Goal: Check status: Check status

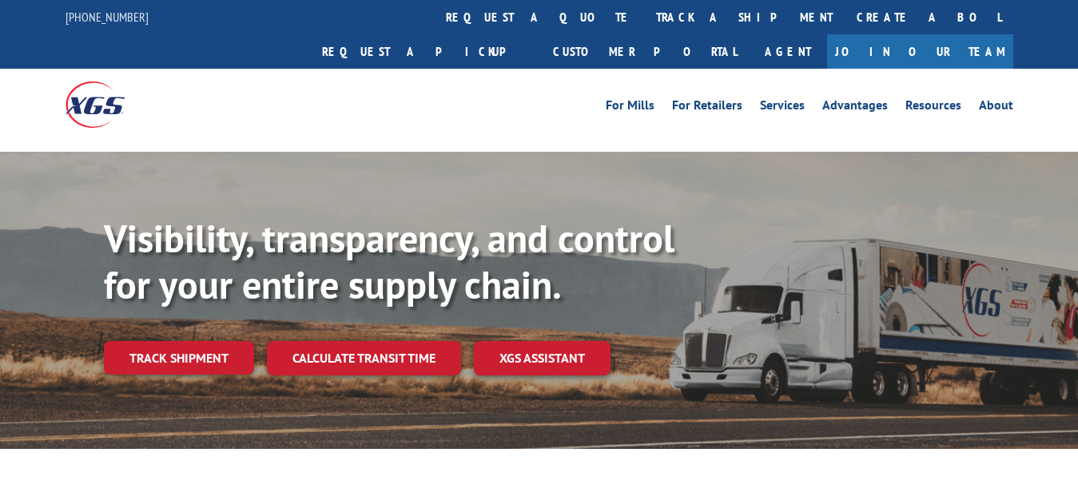
scroll to position [82, 0]
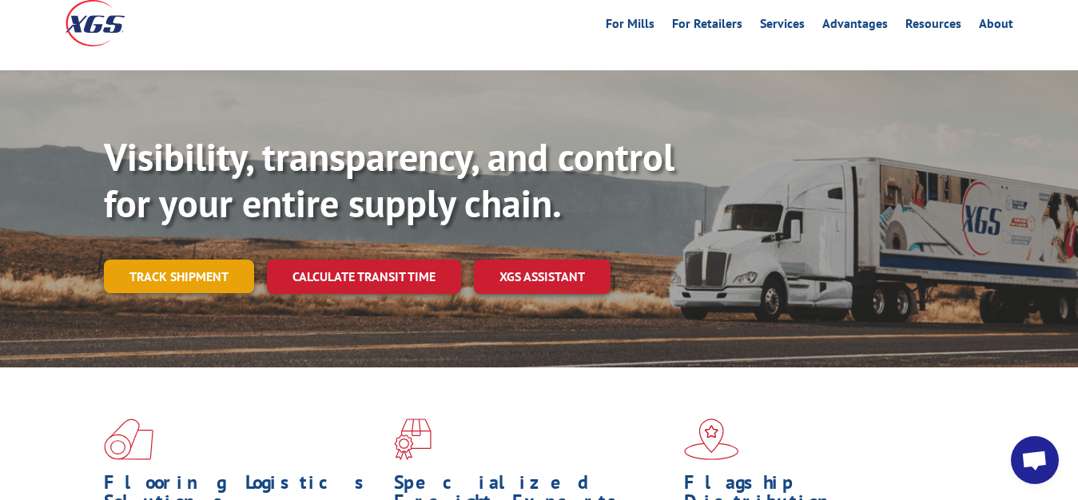
click at [181, 260] on link "Track shipment" at bounding box center [179, 277] width 150 height 34
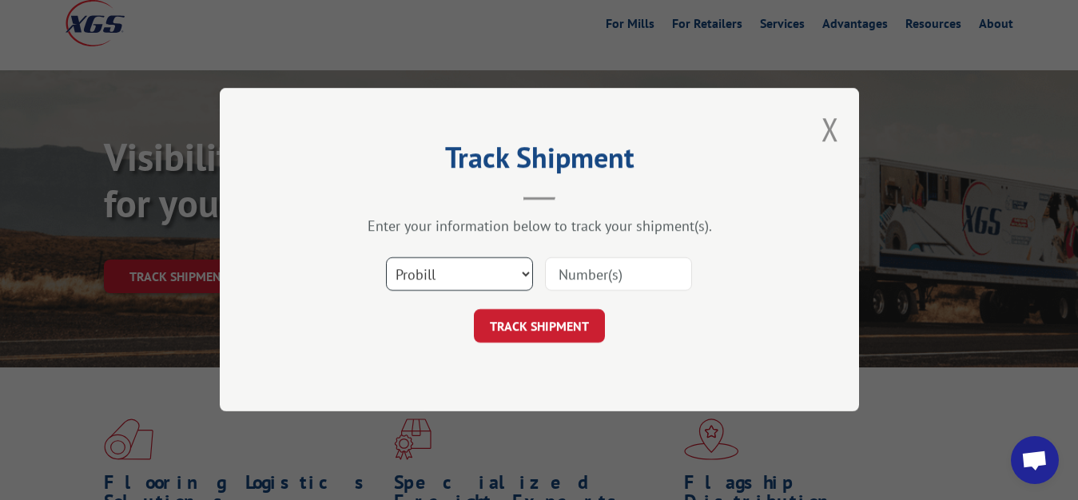
click at [386, 258] on select "Select category... Probill BOL PO" at bounding box center [459, 275] width 147 height 34
select select "bol"
click option "BOL" at bounding box center [0, 0] width 0 height 0
click at [588, 274] on input at bounding box center [618, 275] width 147 height 34
type input "7056339"
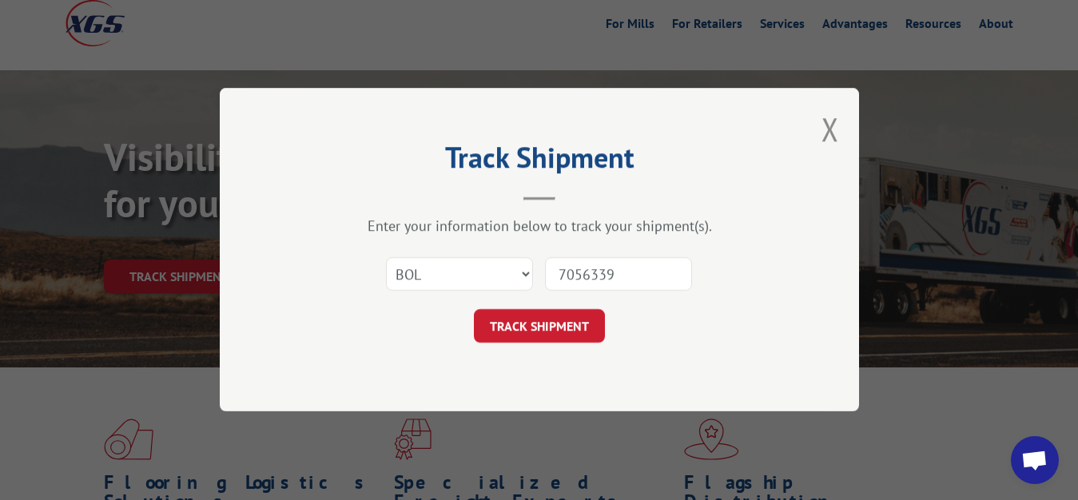
click button "TRACK SHIPMENT" at bounding box center [539, 327] width 131 height 34
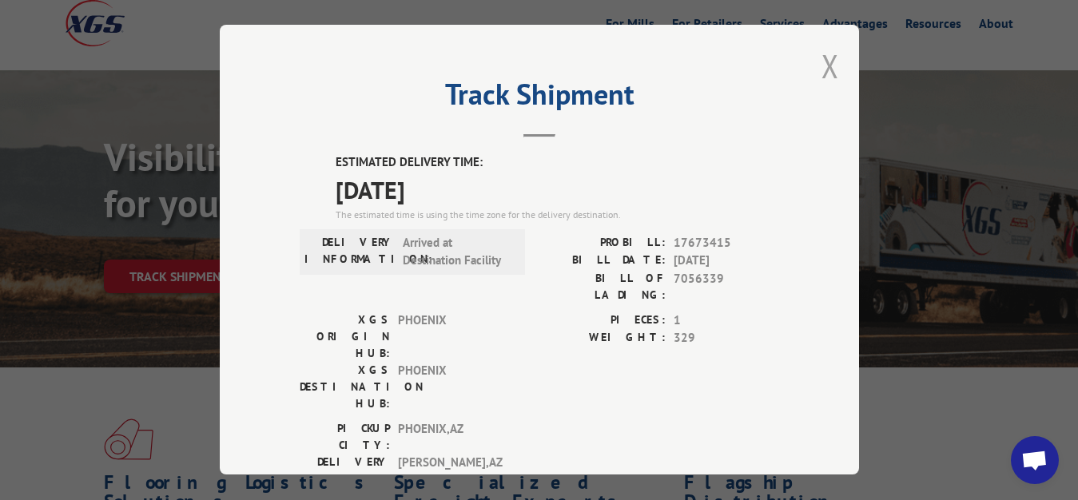
click at [822, 64] on button "Close modal" at bounding box center [831, 66] width 18 height 42
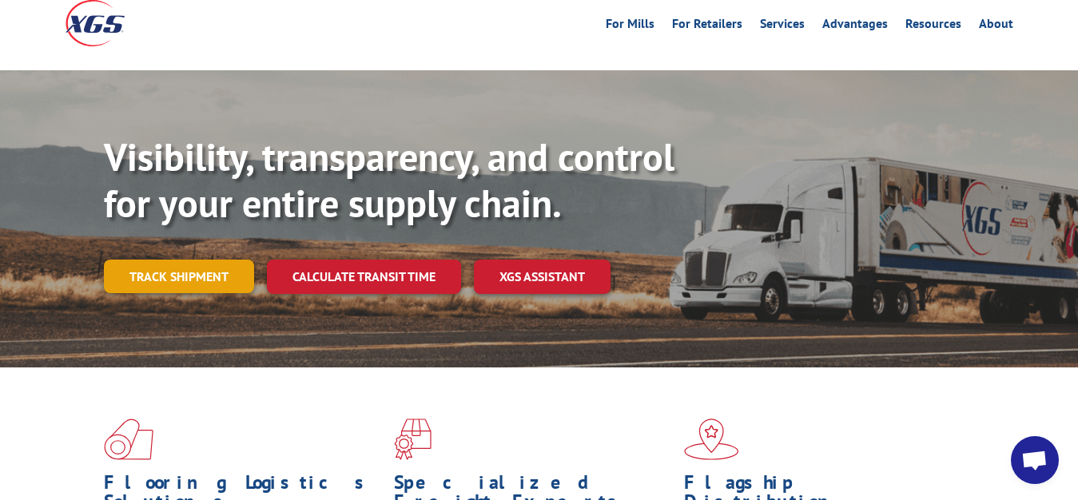
click at [158, 260] on link "Track shipment" at bounding box center [179, 277] width 150 height 34
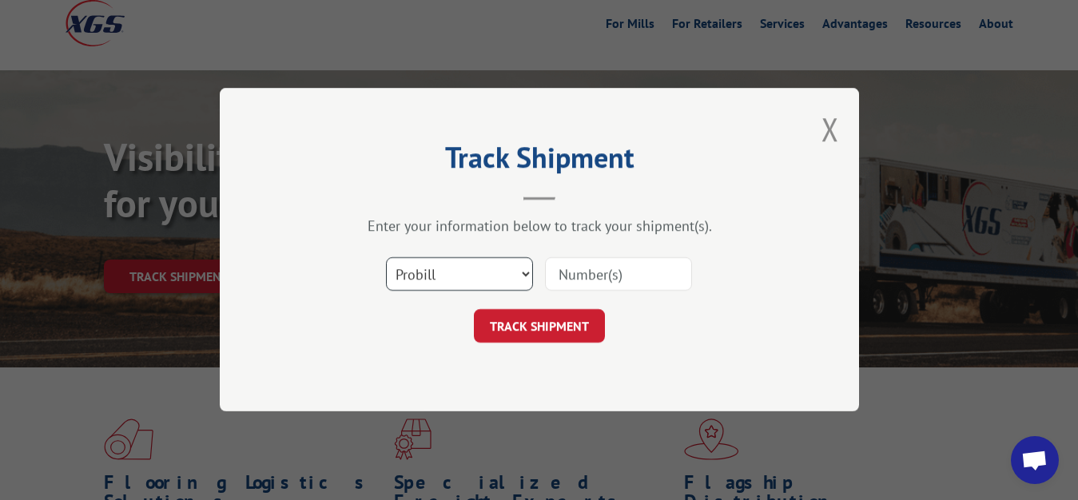
click at [386, 258] on select "Select category... Probill BOL PO" at bounding box center [459, 275] width 147 height 34
select select "bol"
click option "BOL" at bounding box center [0, 0] width 0 height 0
drag, startPoint x: 602, startPoint y: 281, endPoint x: 621, endPoint y: 209, distance: 74.4
click at [602, 280] on input at bounding box center [618, 275] width 147 height 34
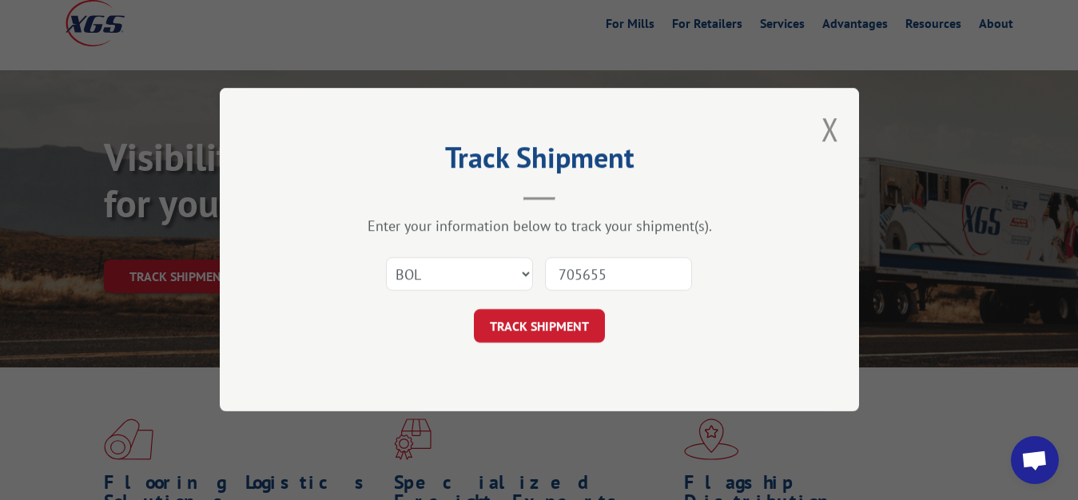
type input "7056558"
click button "TRACK SHIPMENT" at bounding box center [539, 327] width 131 height 34
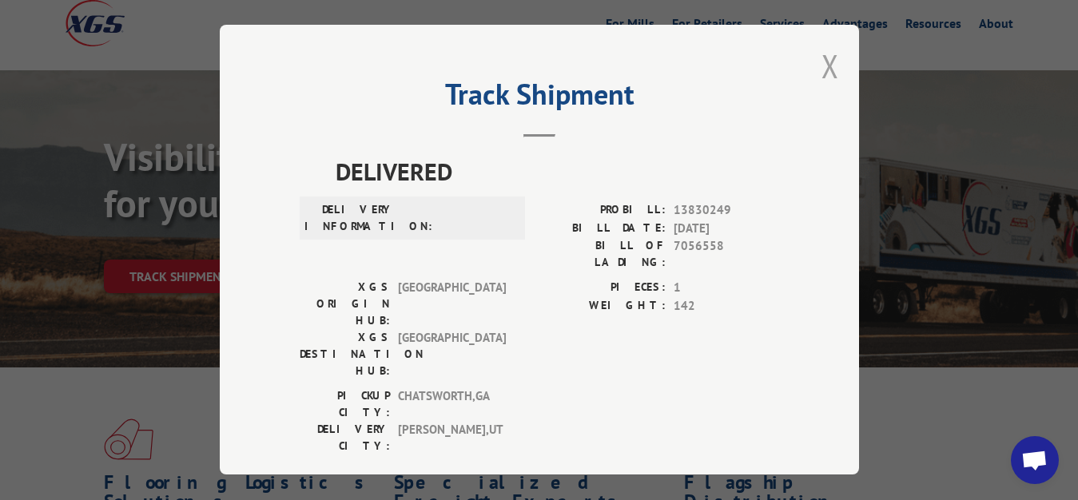
drag, startPoint x: 814, startPoint y: 62, endPoint x: 795, endPoint y: 83, distance: 28.9
click at [822, 62] on button "Close modal" at bounding box center [831, 66] width 18 height 42
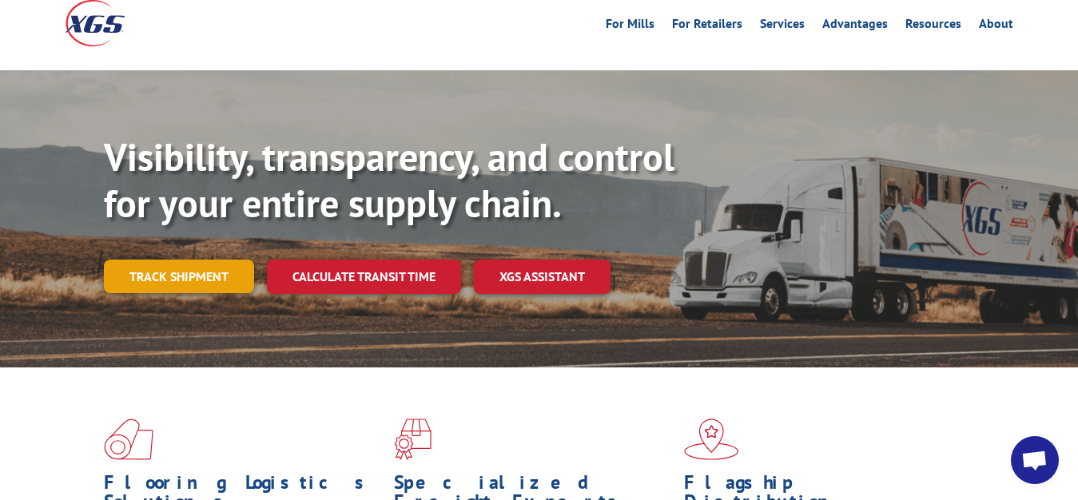
click at [160, 260] on link "Track shipment" at bounding box center [179, 277] width 150 height 34
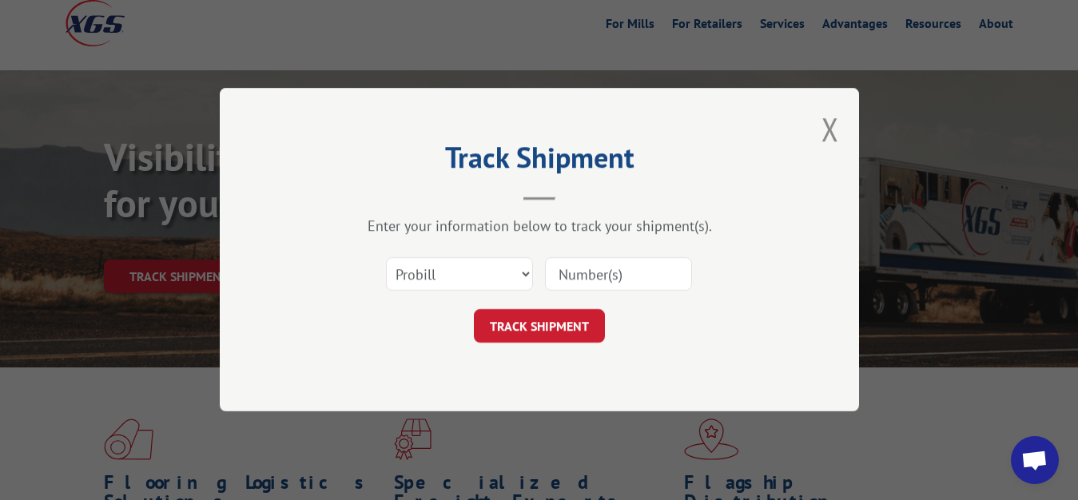
drag, startPoint x: 456, startPoint y: 257, endPoint x: 451, endPoint y: 267, distance: 11.8
click at [451, 267] on div "Select category... Probill BOL PO" at bounding box center [459, 275] width 145 height 37
click at [386, 258] on select "Select category... Probill BOL PO" at bounding box center [459, 275] width 147 height 34
select select "bol"
click option "BOL" at bounding box center [0, 0] width 0 height 0
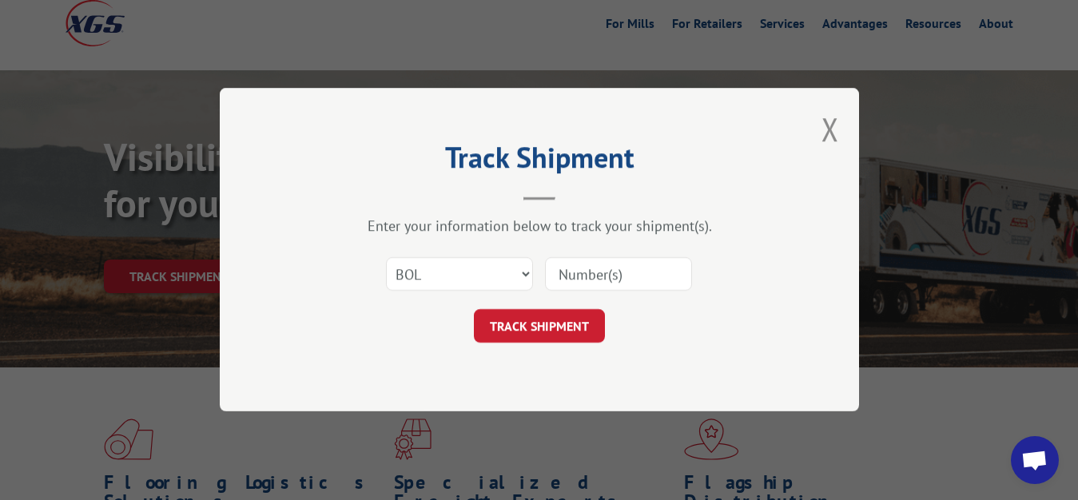
click at [591, 280] on input at bounding box center [618, 275] width 147 height 34
type input "7055039"
click button "TRACK SHIPMENT" at bounding box center [539, 327] width 131 height 34
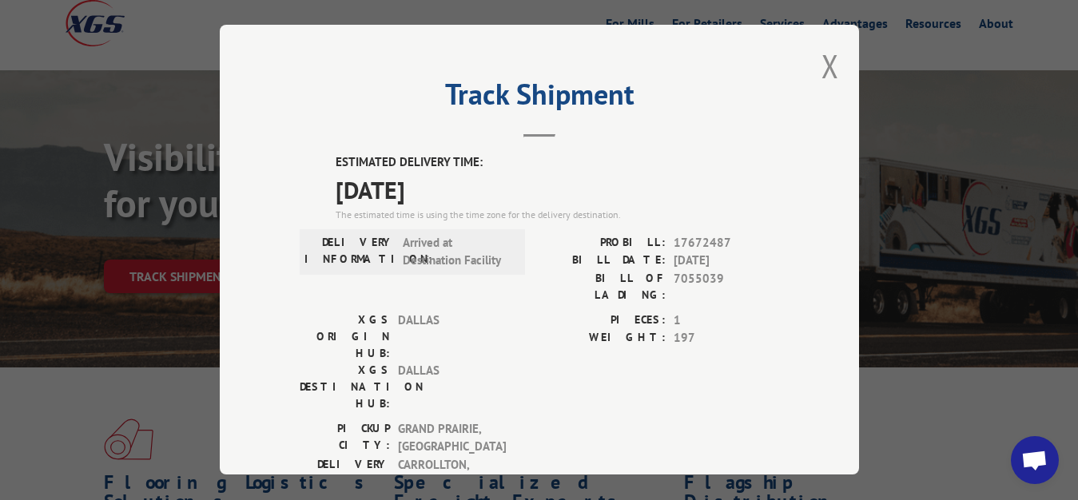
drag, startPoint x: 810, startPoint y: 66, endPoint x: 528, endPoint y: 192, distance: 309.1
click at [793, 90] on div "Track Shipment ESTIMATED DELIVERY TIME: [DATE] The estimated time is using the …" at bounding box center [539, 250] width 639 height 450
click at [822, 64] on button "Close modal" at bounding box center [831, 66] width 18 height 42
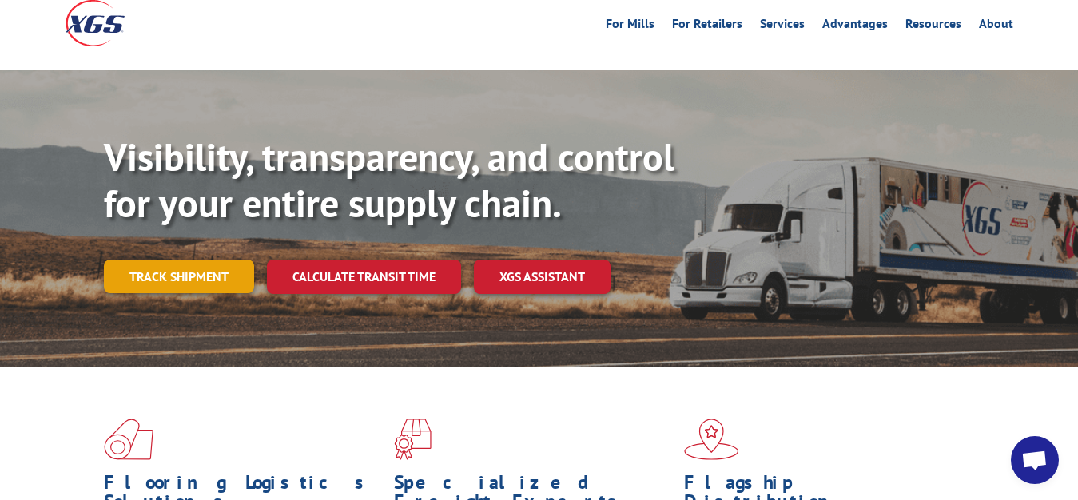
click at [181, 260] on link "Track shipment" at bounding box center [179, 277] width 150 height 34
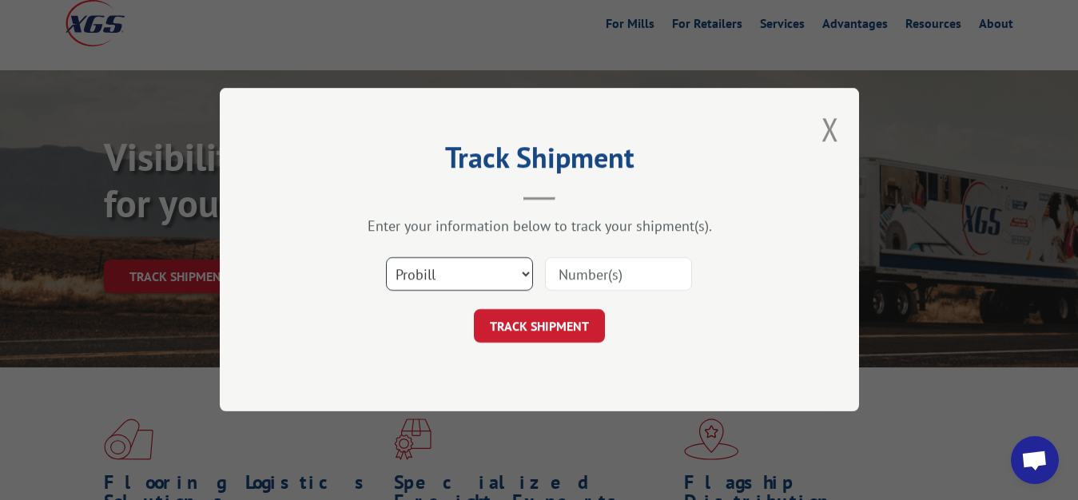
click at [386, 258] on select "Select category... Probill BOL PO" at bounding box center [459, 275] width 147 height 34
select select "bol"
click option "BOL" at bounding box center [0, 0] width 0 height 0
drag, startPoint x: 575, startPoint y: 271, endPoint x: 579, endPoint y: 144, distance: 127.1
click at [575, 265] on input at bounding box center [618, 275] width 147 height 34
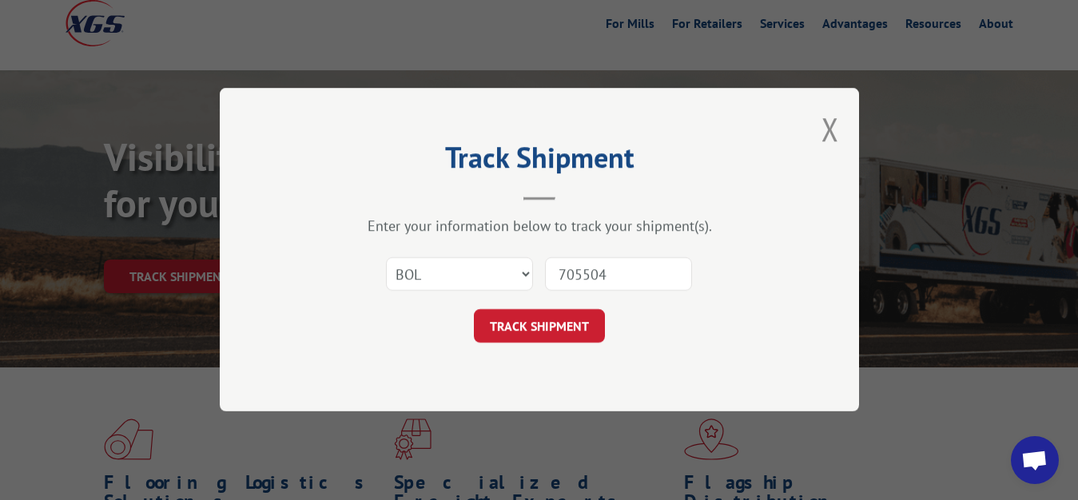
type input "7055040"
click button "TRACK SHIPMENT" at bounding box center [539, 327] width 131 height 34
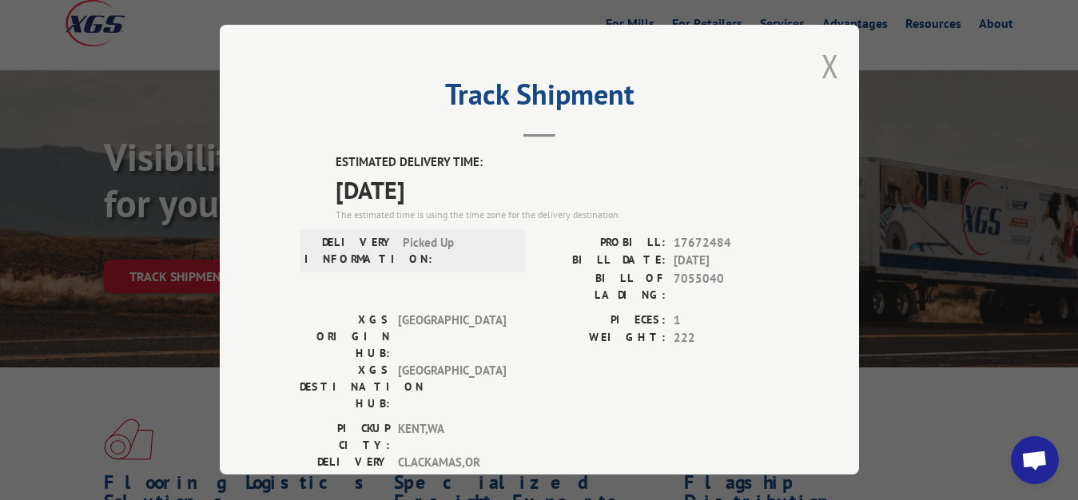
drag, startPoint x: 818, startPoint y: 59, endPoint x: 751, endPoint y: 118, distance: 88.9
click at [822, 60] on button "Close modal" at bounding box center [831, 66] width 18 height 42
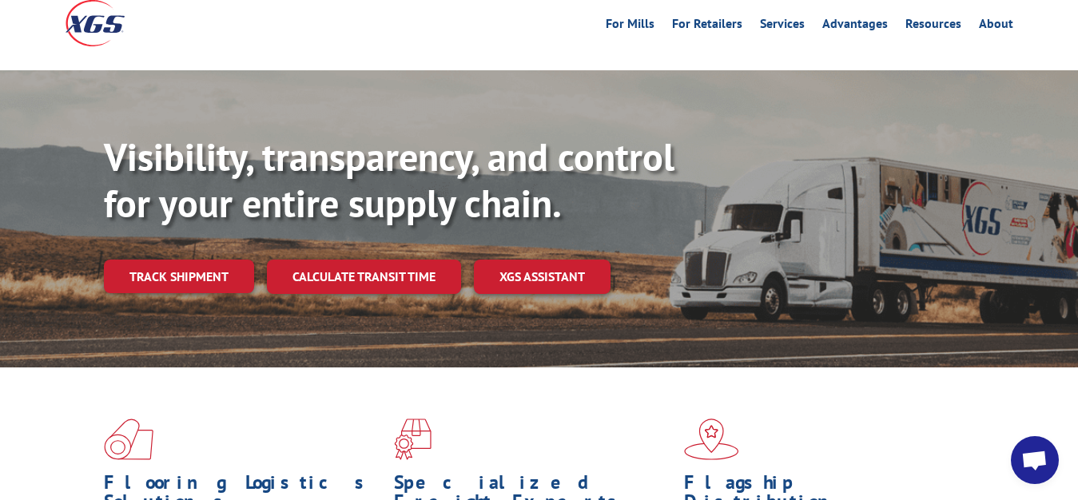
click at [127, 224] on div "Visibility, transparency, and control for your entire supply chain. Track shipm…" at bounding box center [591, 245] width 974 height 223
click at [185, 260] on link "Track shipment" at bounding box center [179, 277] width 150 height 34
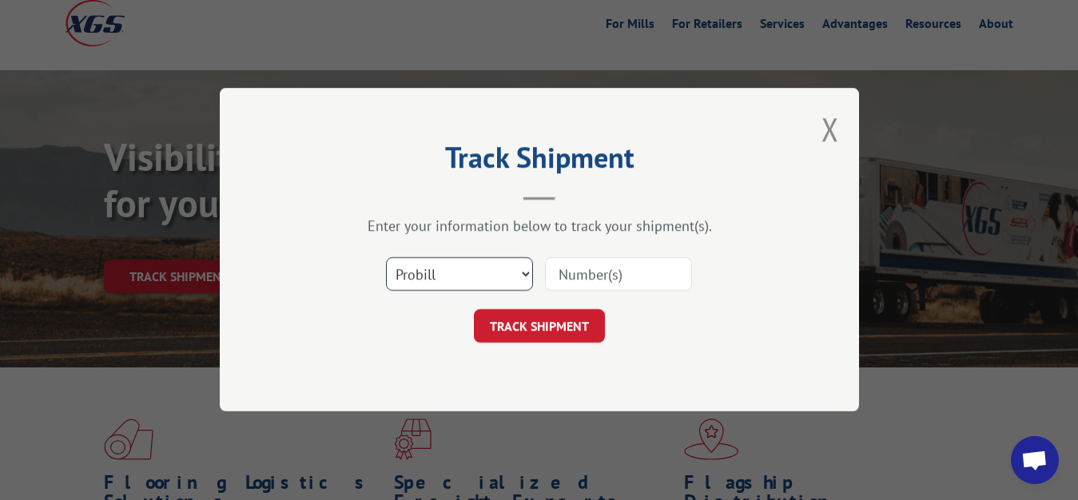
click at [386, 258] on select "Select category... Probill BOL PO" at bounding box center [459, 275] width 147 height 34
select select "bol"
click option "BOL" at bounding box center [0, 0] width 0 height 0
drag, startPoint x: 579, startPoint y: 280, endPoint x: 591, endPoint y: 200, distance: 81.6
click at [579, 269] on input at bounding box center [618, 275] width 147 height 34
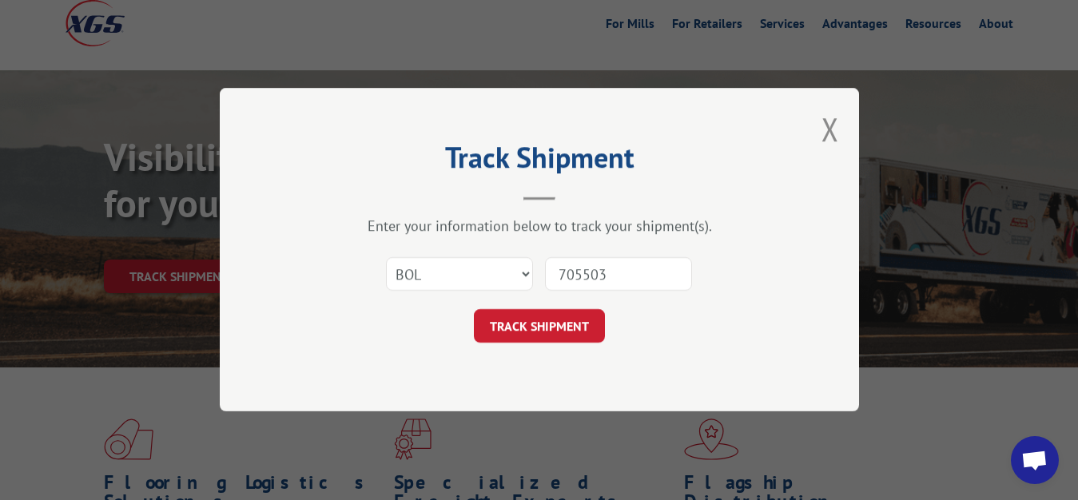
type input "7055037"
click button "TRACK SHIPMENT" at bounding box center [539, 327] width 131 height 34
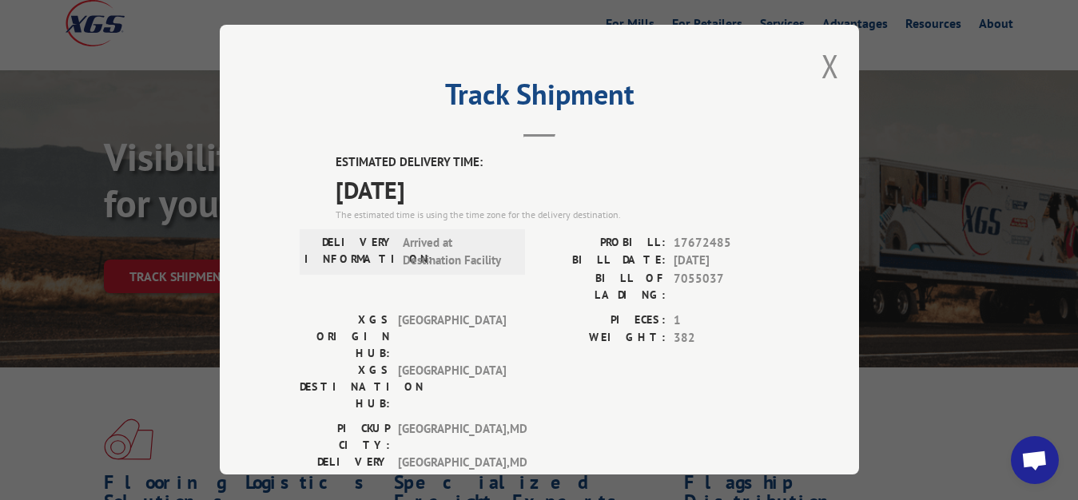
drag, startPoint x: 817, startPoint y: 65, endPoint x: 756, endPoint y: 149, distance: 103.6
click at [822, 70] on button "Close modal" at bounding box center [831, 66] width 18 height 42
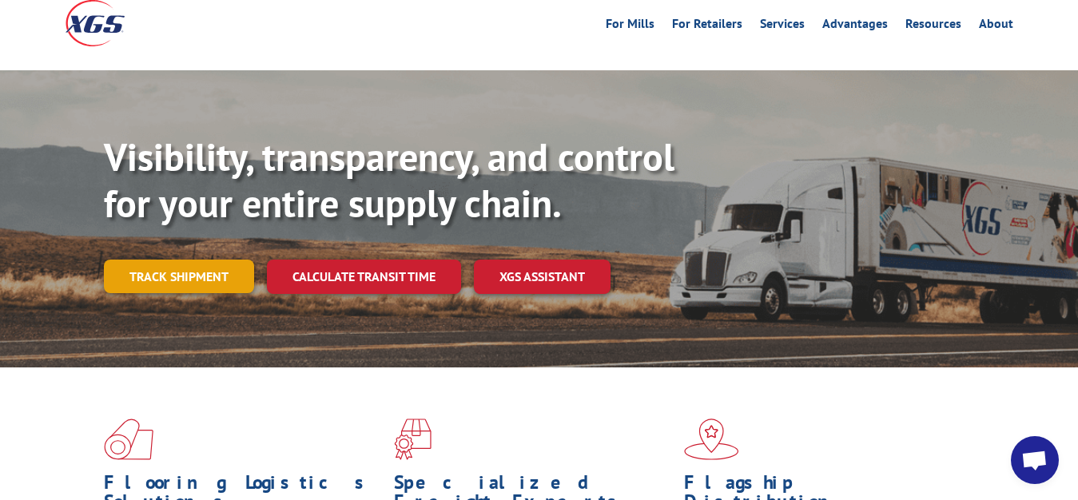
click at [176, 260] on link "Track shipment" at bounding box center [179, 277] width 150 height 34
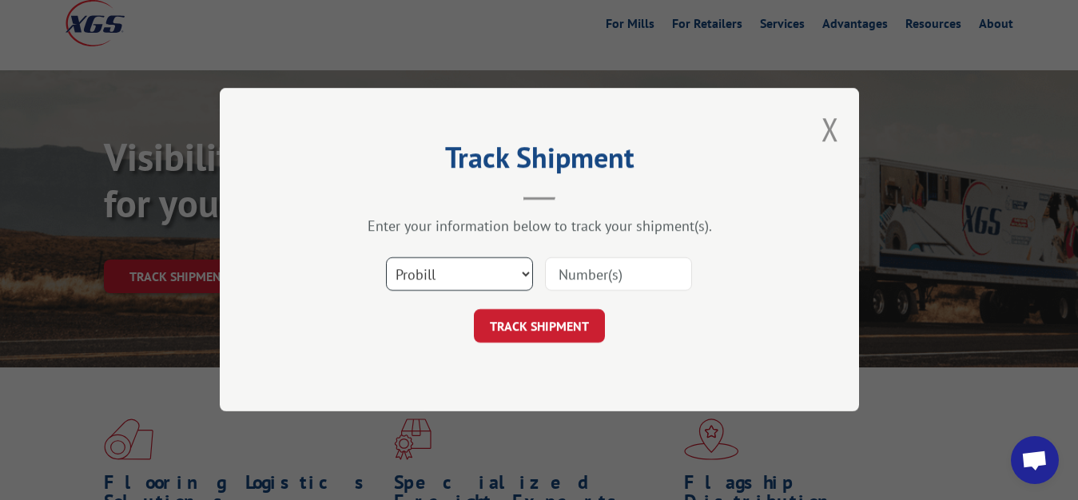
click at [386, 258] on select "Select category... Probill BOL PO" at bounding box center [459, 275] width 147 height 34
select select "bol"
click option "BOL" at bounding box center [0, 0] width 0 height 0
drag, startPoint x: 591, startPoint y: 286, endPoint x: 607, endPoint y: 192, distance: 95.6
click at [592, 280] on input at bounding box center [618, 275] width 147 height 34
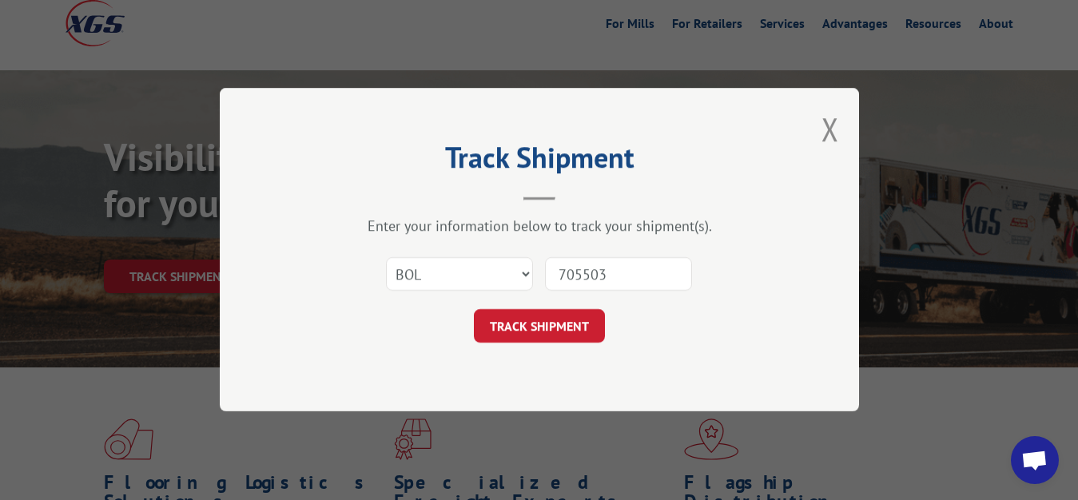
type input "7055038"
click button "TRACK SHIPMENT" at bounding box center [539, 327] width 131 height 34
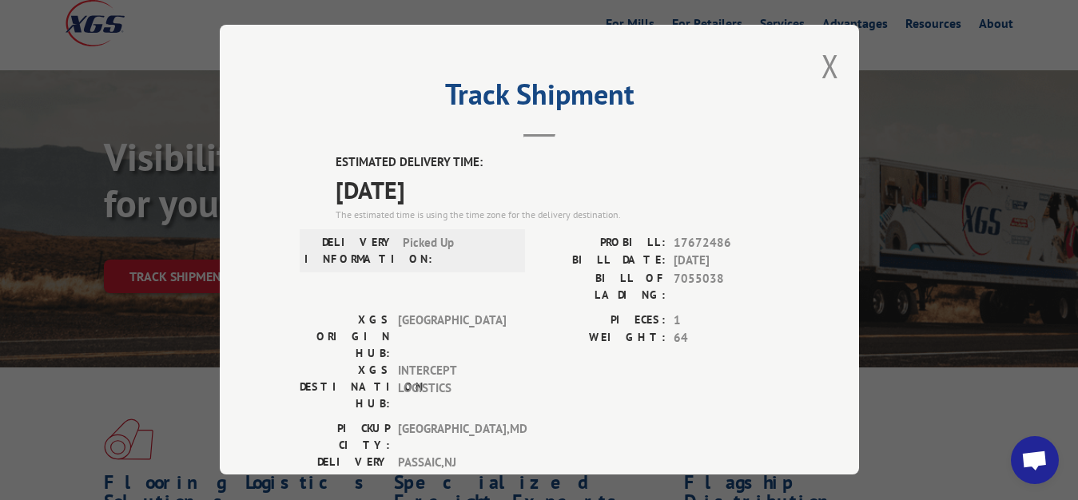
drag, startPoint x: 818, startPoint y: 52, endPoint x: 673, endPoint y: 119, distance: 160.2
click at [806, 61] on div "Track Shipment ESTIMATED DELIVERY TIME: [DATE] The estimated time is using the …" at bounding box center [539, 250] width 639 height 450
drag, startPoint x: 839, startPoint y: 48, endPoint x: 818, endPoint y: 50, distance: 20.8
click at [818, 50] on div "Track Shipment ESTIMATED DELIVERY TIME: [DATE] The estimated time is using the …" at bounding box center [539, 250] width 639 height 450
click at [822, 59] on button "Close modal" at bounding box center [831, 66] width 18 height 42
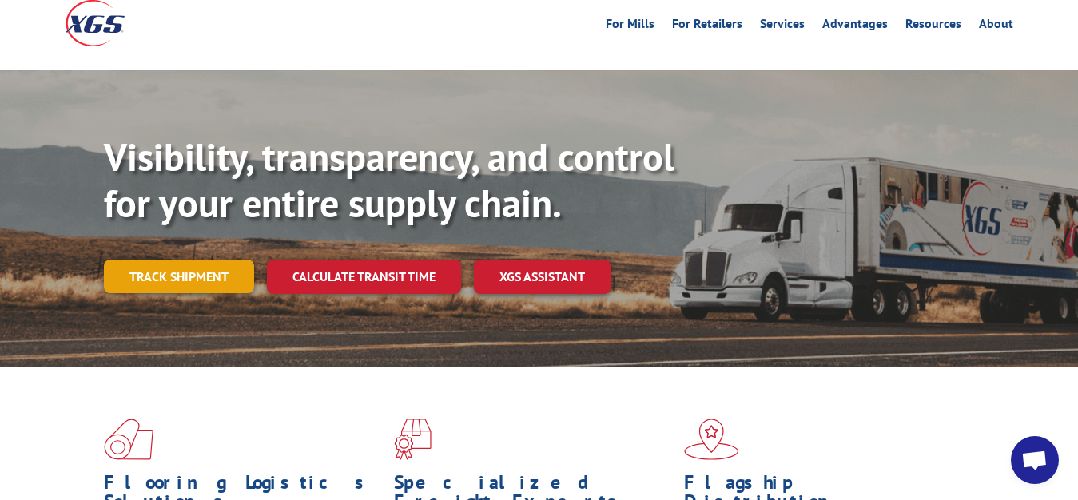
click at [143, 260] on link "Track shipment" at bounding box center [179, 277] width 150 height 34
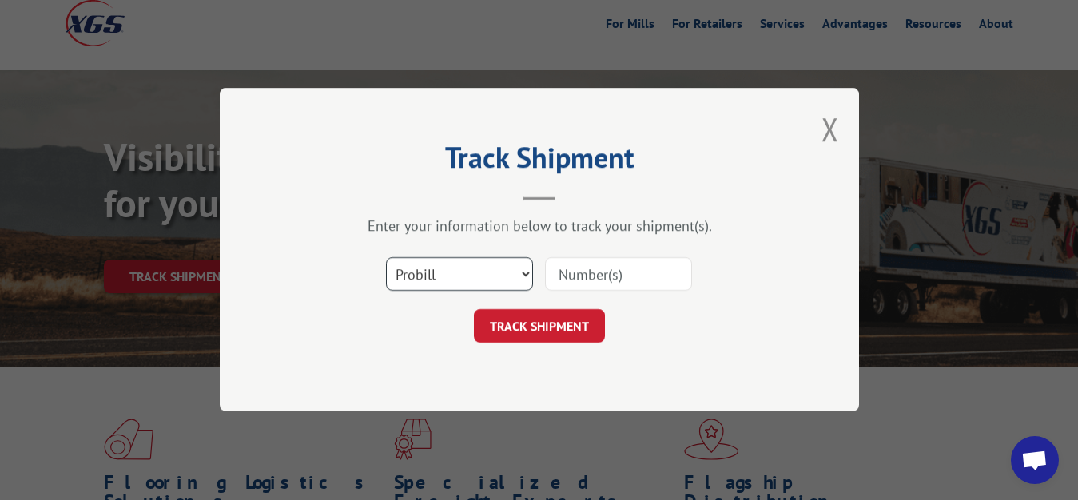
click at [386, 258] on select "Select category... Probill BOL PO" at bounding box center [459, 275] width 147 height 34
select select "bol"
click option "BOL" at bounding box center [0, 0] width 0 height 0
drag, startPoint x: 567, startPoint y: 276, endPoint x: 568, endPoint y: 266, distance: 10.4
click at [568, 266] on input at bounding box center [618, 275] width 147 height 34
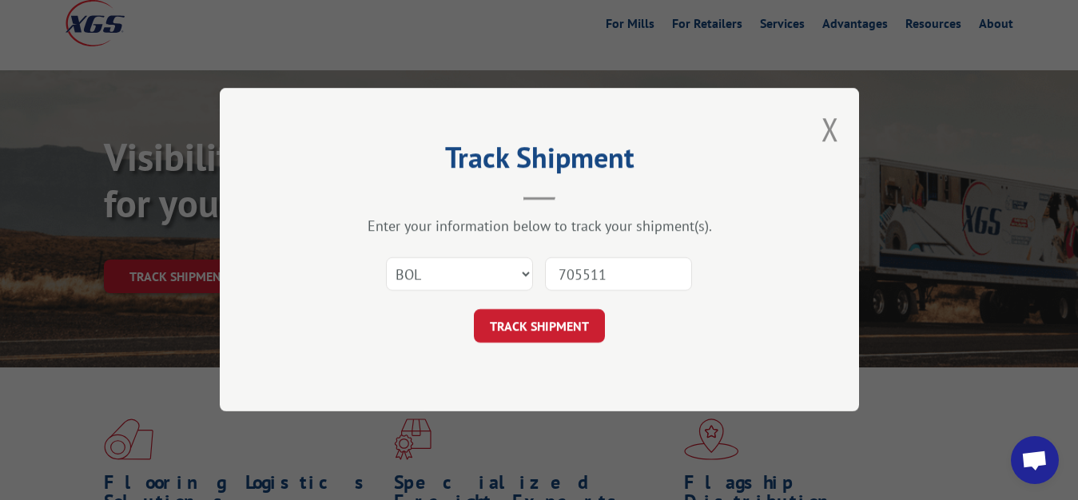
type input "7055111"
click button "TRACK SHIPMENT" at bounding box center [539, 327] width 131 height 34
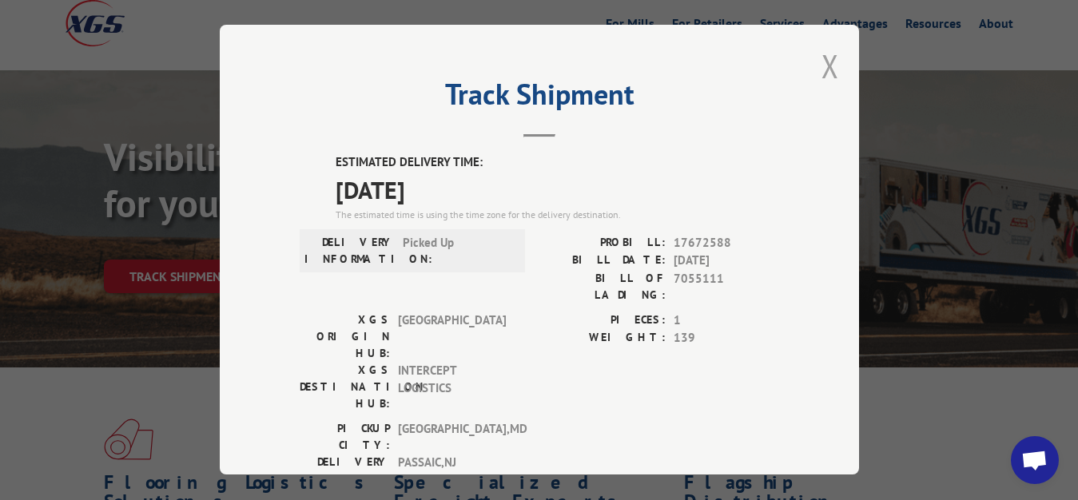
click at [822, 63] on button "Close modal" at bounding box center [831, 66] width 18 height 42
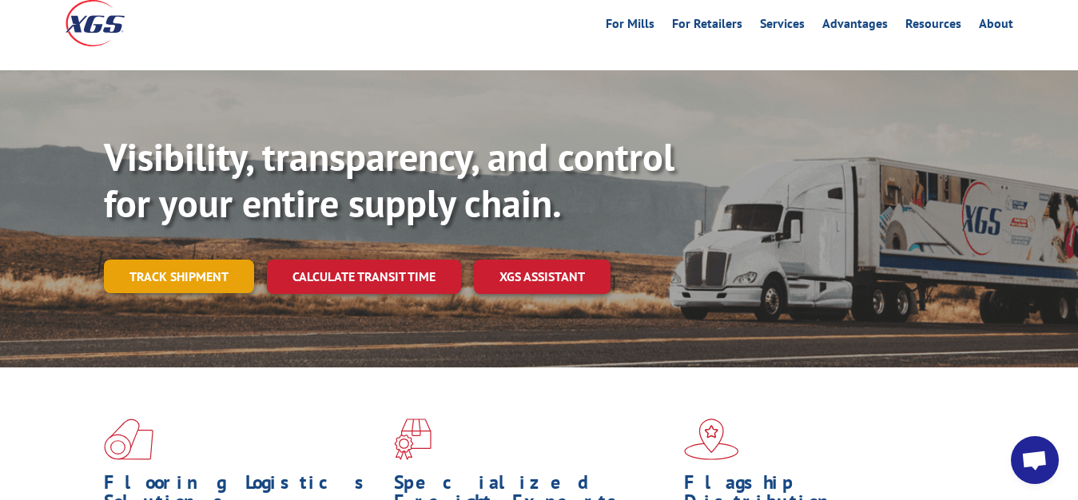
click at [141, 260] on link "Track shipment" at bounding box center [179, 277] width 150 height 34
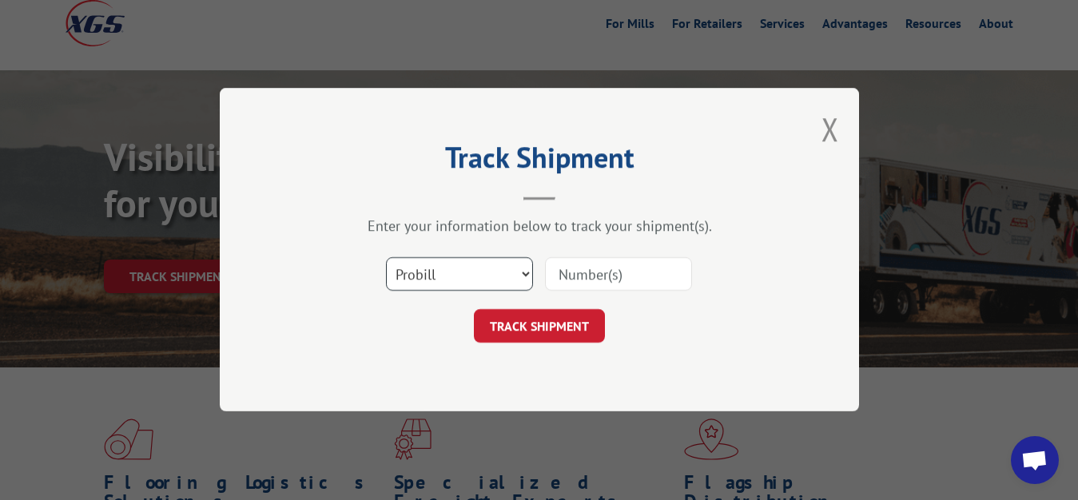
click at [386, 258] on select "Select category... Probill BOL PO" at bounding box center [459, 275] width 147 height 34
select select "bol"
click option "BOL" at bounding box center [0, 0] width 0 height 0
drag, startPoint x: 625, startPoint y: 269, endPoint x: 630, endPoint y: 204, distance: 64.9
click at [625, 261] on input at bounding box center [618, 275] width 147 height 34
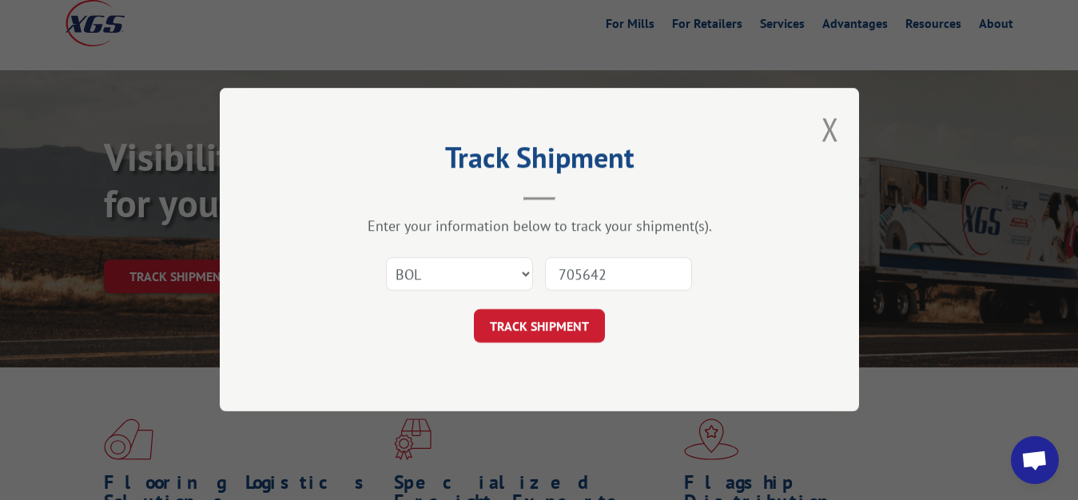
type input "7056422"
click button "TRACK SHIPMENT" at bounding box center [539, 327] width 131 height 34
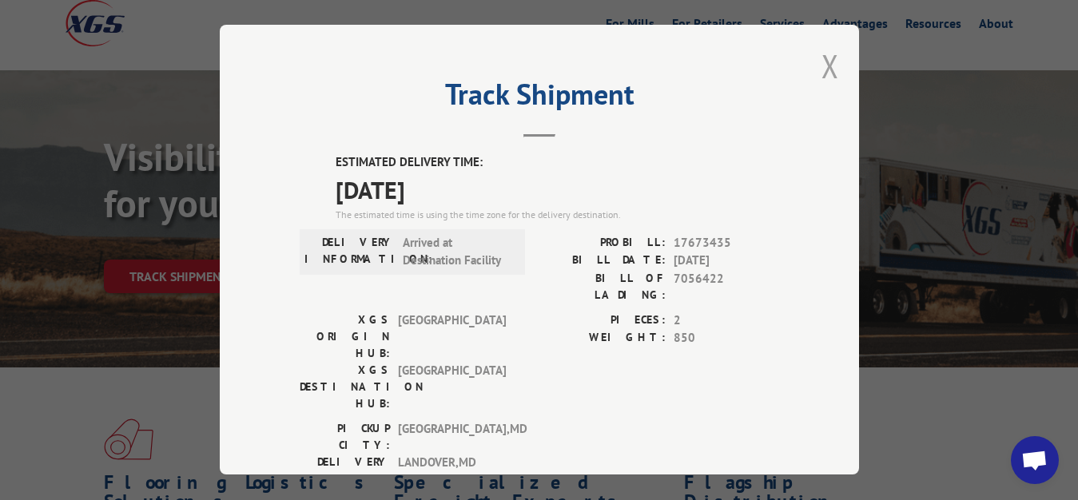
click at [822, 65] on button "Close modal" at bounding box center [831, 66] width 18 height 42
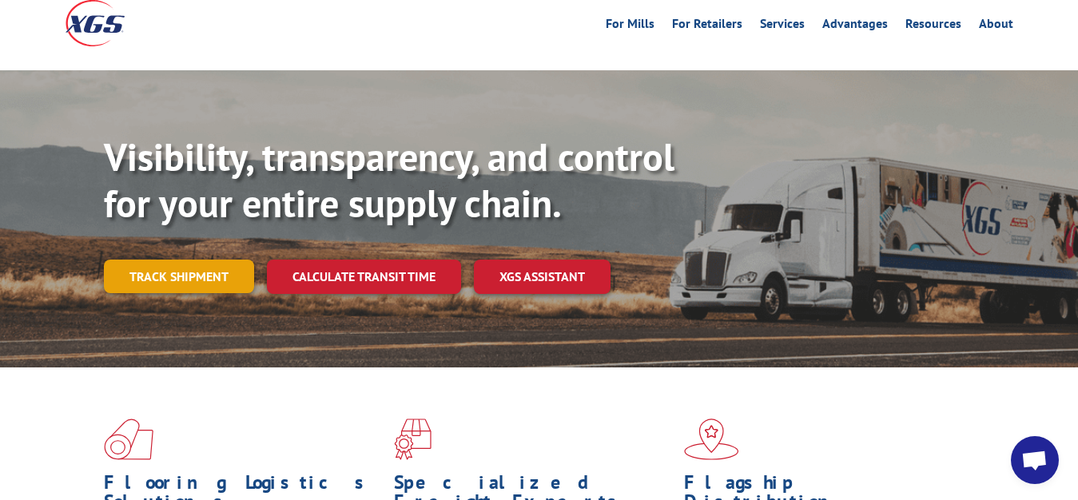
click at [186, 260] on link "Track shipment" at bounding box center [179, 277] width 150 height 34
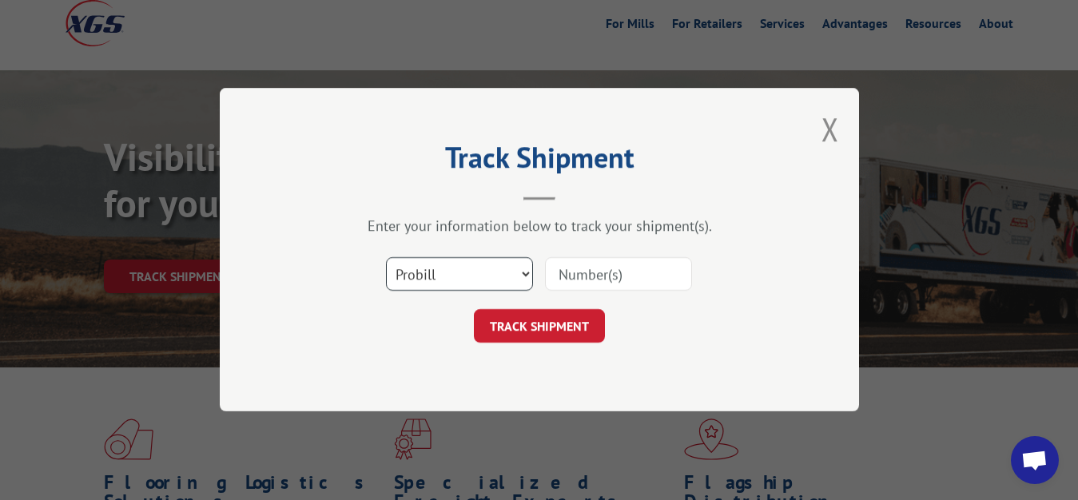
click at [386, 258] on select "Select category... Probill BOL PO" at bounding box center [459, 275] width 147 height 34
select select "bol"
click option "BOL" at bounding box center [0, 0] width 0 height 0
drag, startPoint x: 578, startPoint y: 284, endPoint x: 586, endPoint y: 265, distance: 20.0
click at [586, 265] on input at bounding box center [618, 275] width 147 height 34
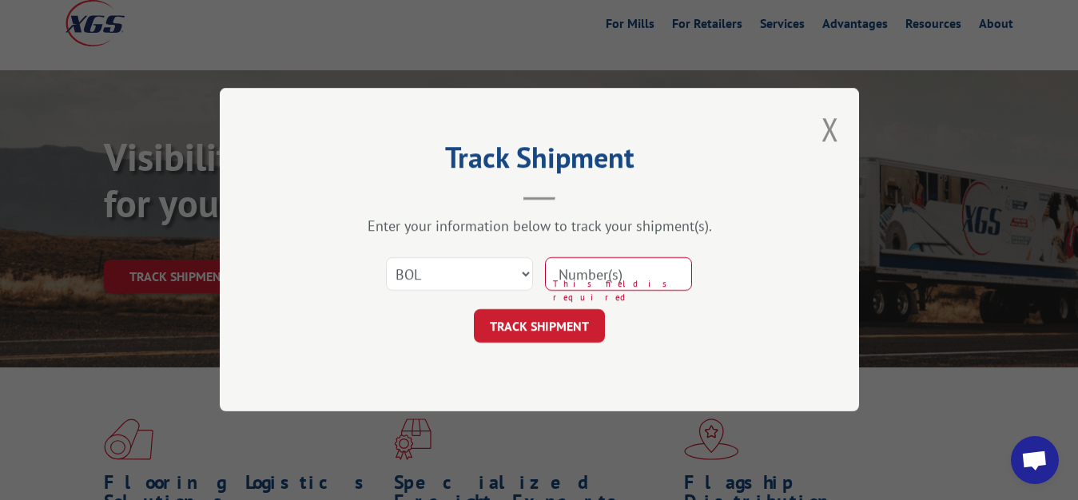
click at [644, 277] on input at bounding box center [618, 275] width 147 height 34
type input "7041398"
click button "TRACK SHIPMENT" at bounding box center [539, 327] width 131 height 34
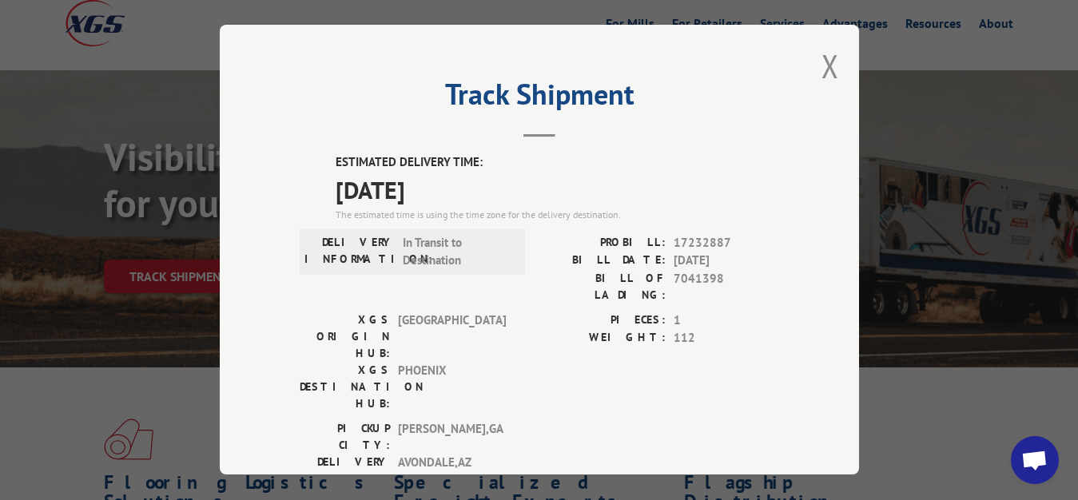
click at [822, 56] on button "Close modal" at bounding box center [831, 66] width 18 height 42
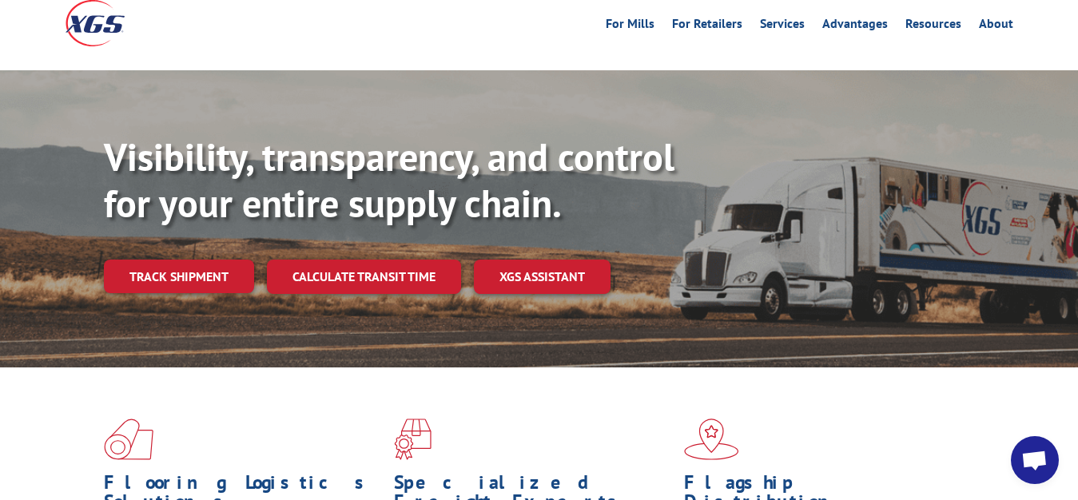
click at [101, 222] on div "Visibility, transparency, and control for your entire supply chain. Track shipm…" at bounding box center [539, 234] width 1078 height 328
click at [163, 260] on link "Track shipment" at bounding box center [179, 277] width 150 height 34
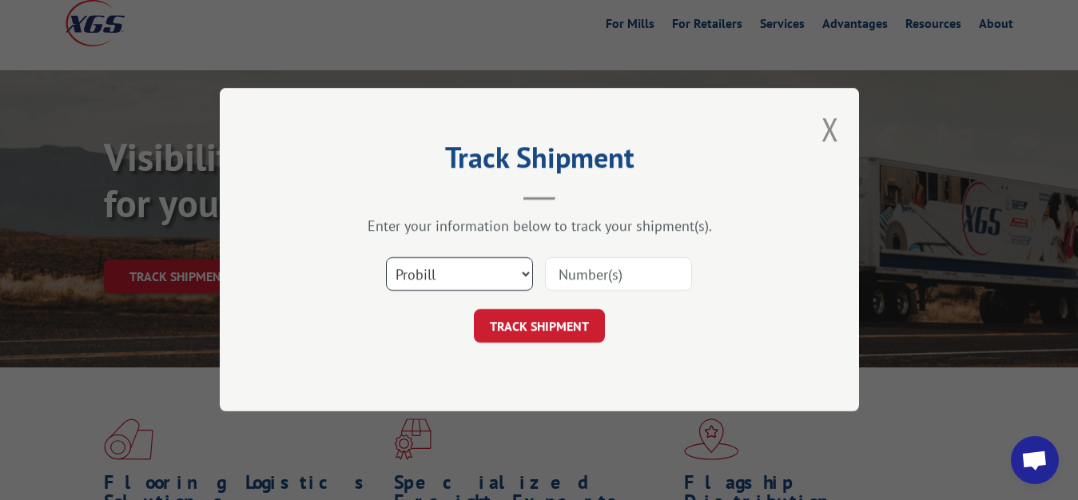
click at [386, 258] on select "Select category... Probill BOL PO" at bounding box center [459, 275] width 147 height 34
select select "bol"
click option "BOL" at bounding box center [0, 0] width 0 height 0
click at [627, 262] on input at bounding box center [618, 275] width 147 height 34
type input "7056013"
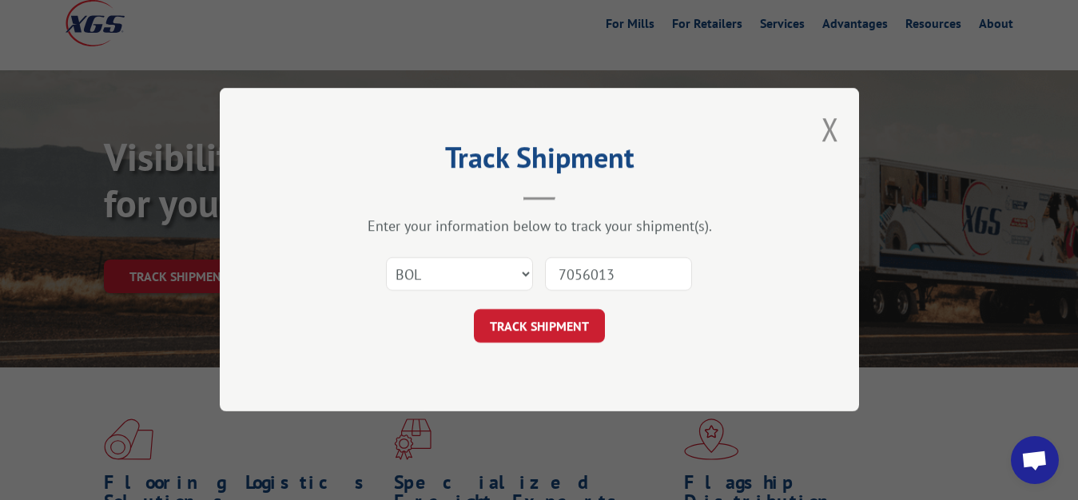
click button "TRACK SHIPMENT" at bounding box center [539, 327] width 131 height 34
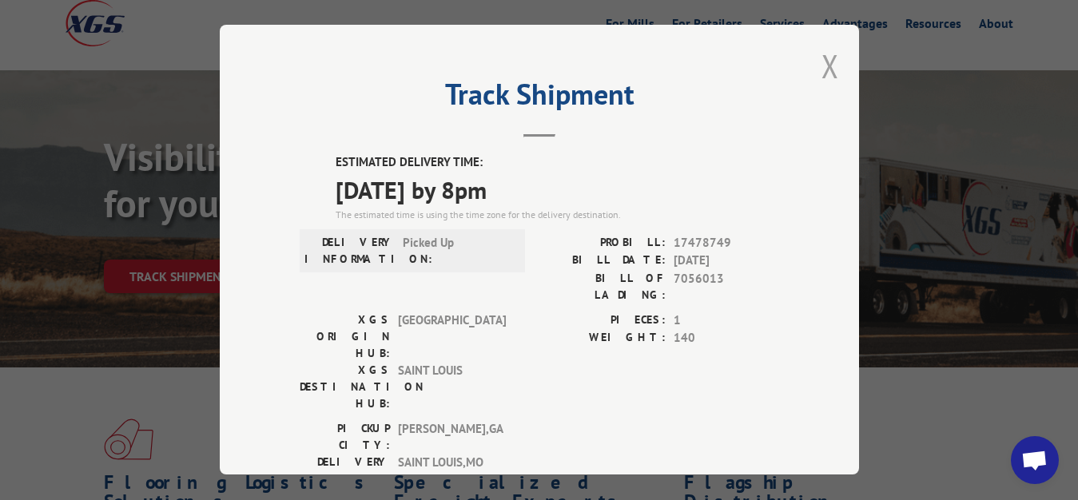
click at [822, 58] on button "Close modal" at bounding box center [831, 66] width 18 height 42
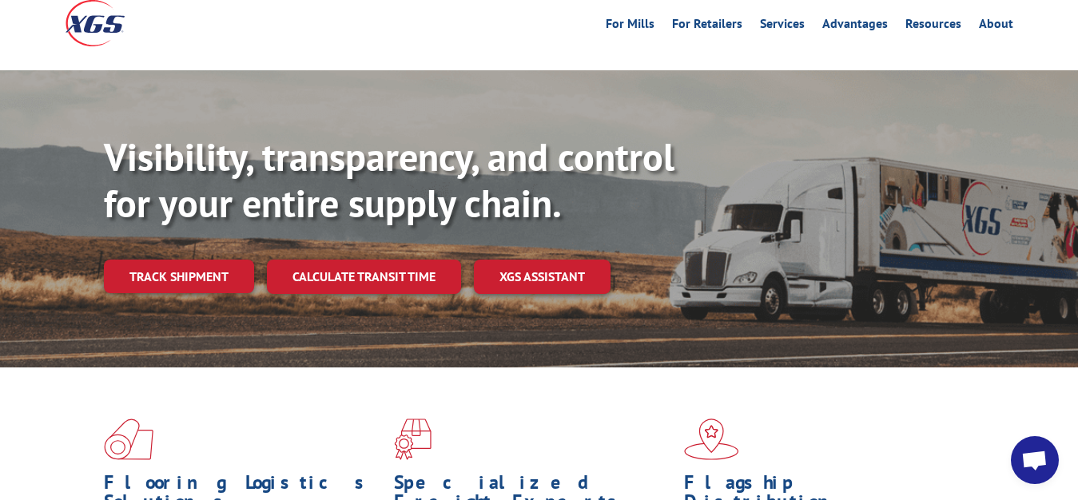
click at [233, 221] on div "Visibility, transparency, and control for your entire supply chain. Track shipm…" at bounding box center [591, 245] width 974 height 223
click at [207, 260] on link "Track shipment" at bounding box center [179, 277] width 150 height 34
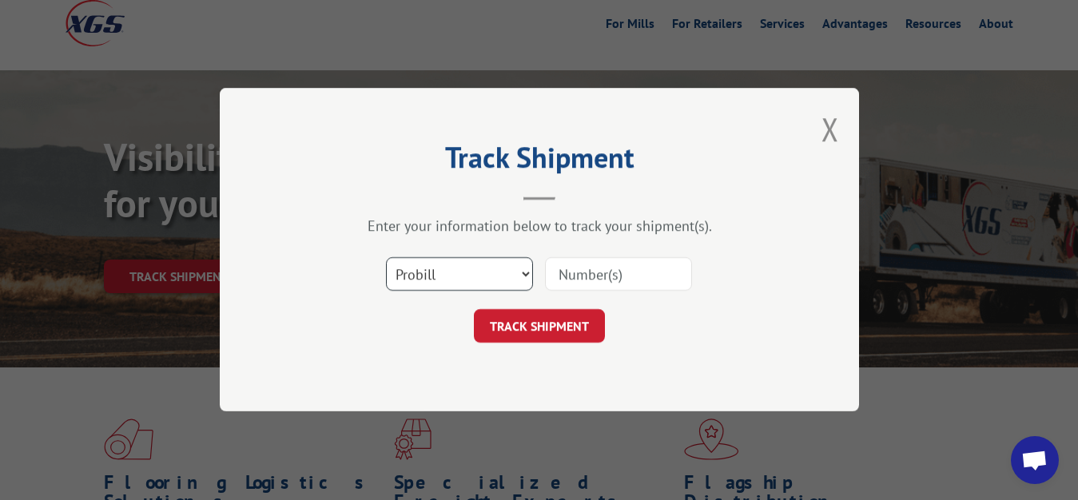
click at [386, 258] on select "Select category... Probill BOL PO" at bounding box center [459, 275] width 147 height 34
select select "bol"
click option "BOL" at bounding box center [0, 0] width 0 height 0
drag, startPoint x: 631, startPoint y: 269, endPoint x: 632, endPoint y: 239, distance: 30.4
click at [631, 268] on input at bounding box center [618, 275] width 147 height 34
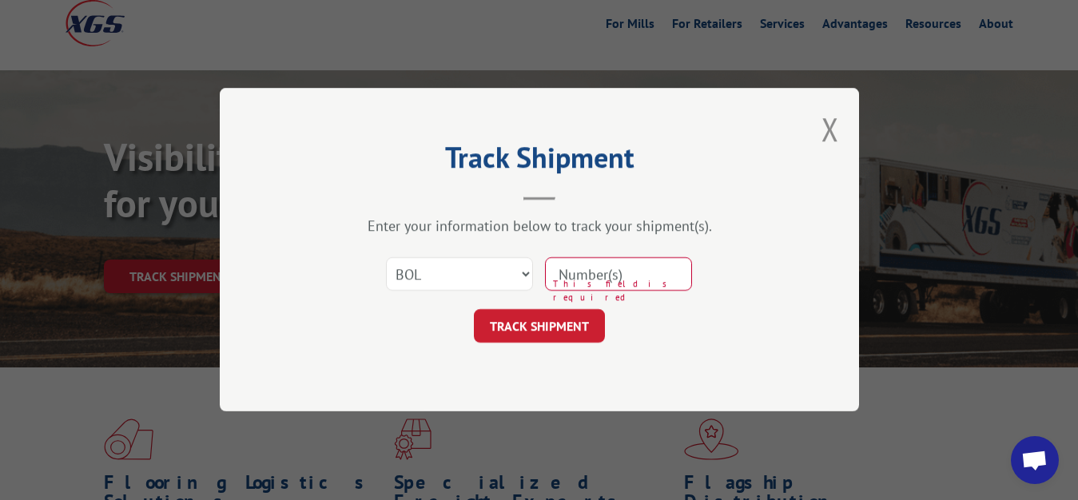
click at [637, 278] on input at bounding box center [618, 275] width 147 height 34
type input "7045848"
click button "TRACK SHIPMENT" at bounding box center [539, 327] width 131 height 34
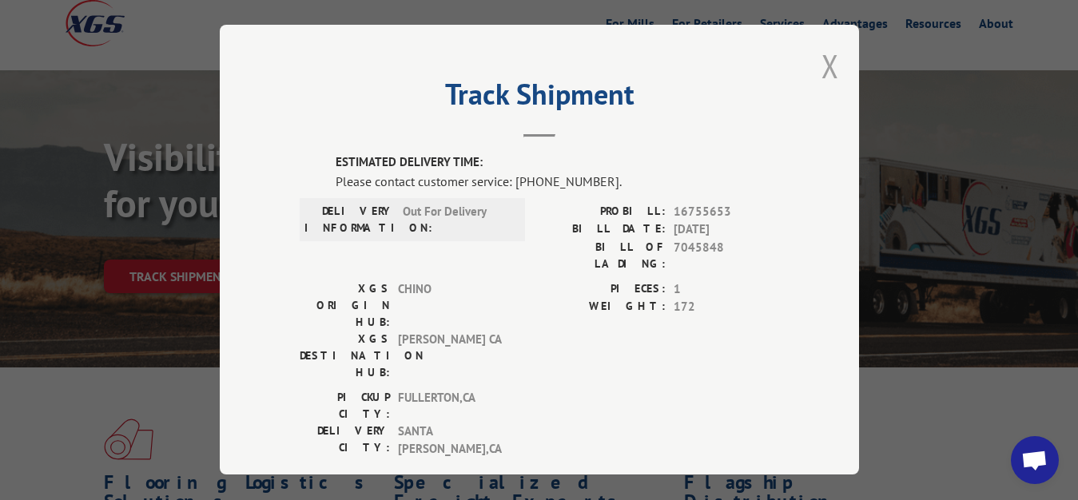
click at [822, 58] on button "Close modal" at bounding box center [831, 66] width 18 height 42
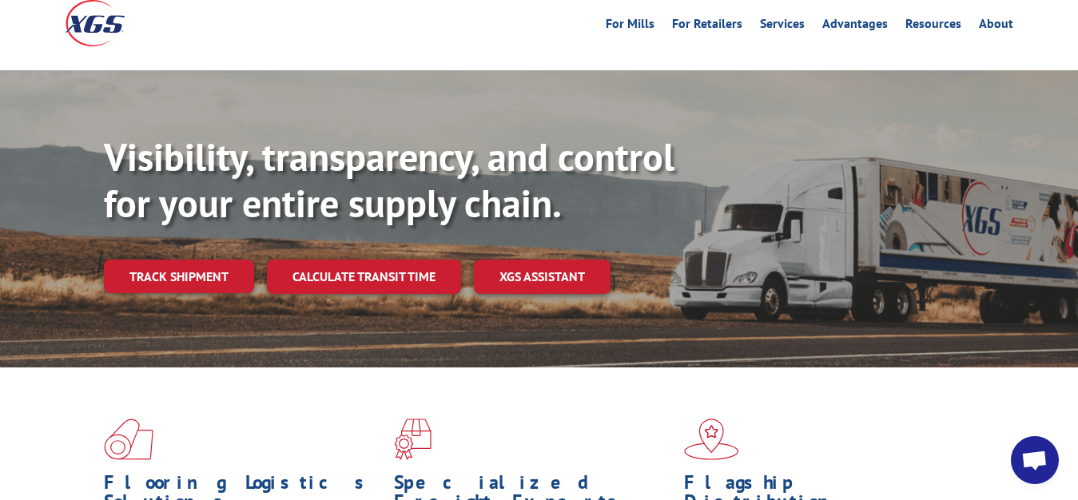
click at [189, 223] on div "Visibility, transparency, and control for your entire supply chain. Track shipm…" at bounding box center [591, 245] width 974 height 223
click at [174, 260] on link "Track shipment" at bounding box center [179, 277] width 150 height 34
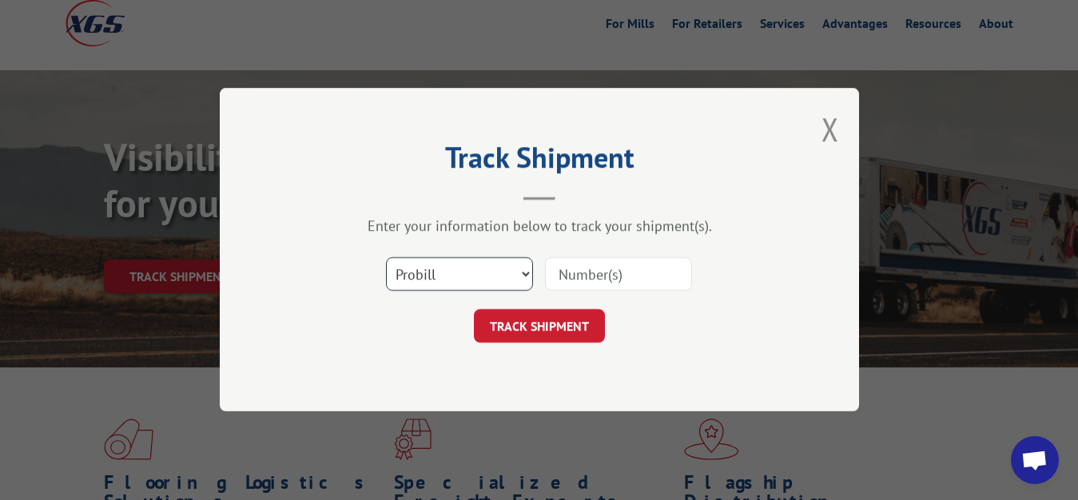
click at [386, 258] on select "Select category... Probill BOL PO" at bounding box center [459, 275] width 147 height 34
select select "bol"
click option "BOL" at bounding box center [0, 0] width 0 height 0
drag, startPoint x: 603, startPoint y: 255, endPoint x: 597, endPoint y: 261, distance: 9.0
click at [600, 257] on div "Select category... Probill BOL PO" at bounding box center [539, 275] width 479 height 53
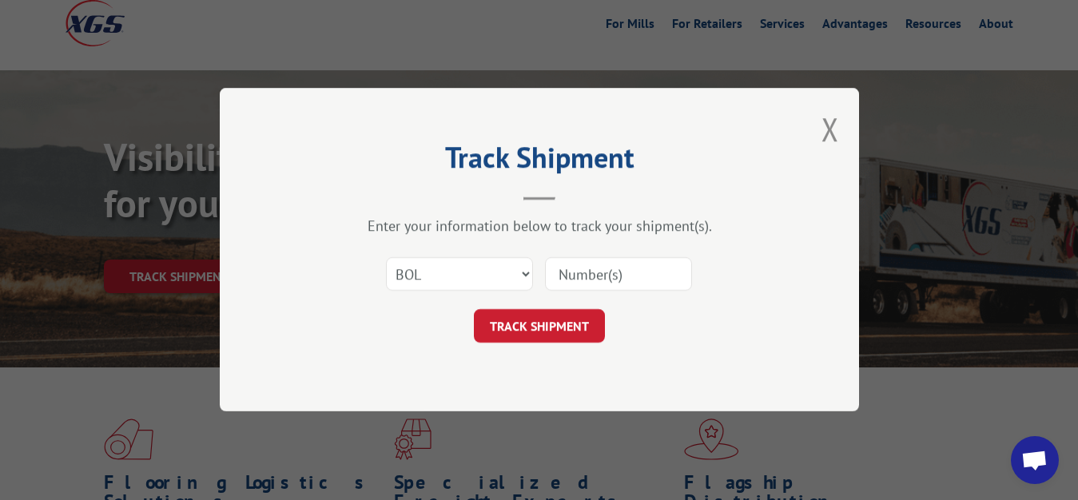
click at [588, 270] on input at bounding box center [618, 275] width 147 height 34
